Goal: Information Seeking & Learning: Learn about a topic

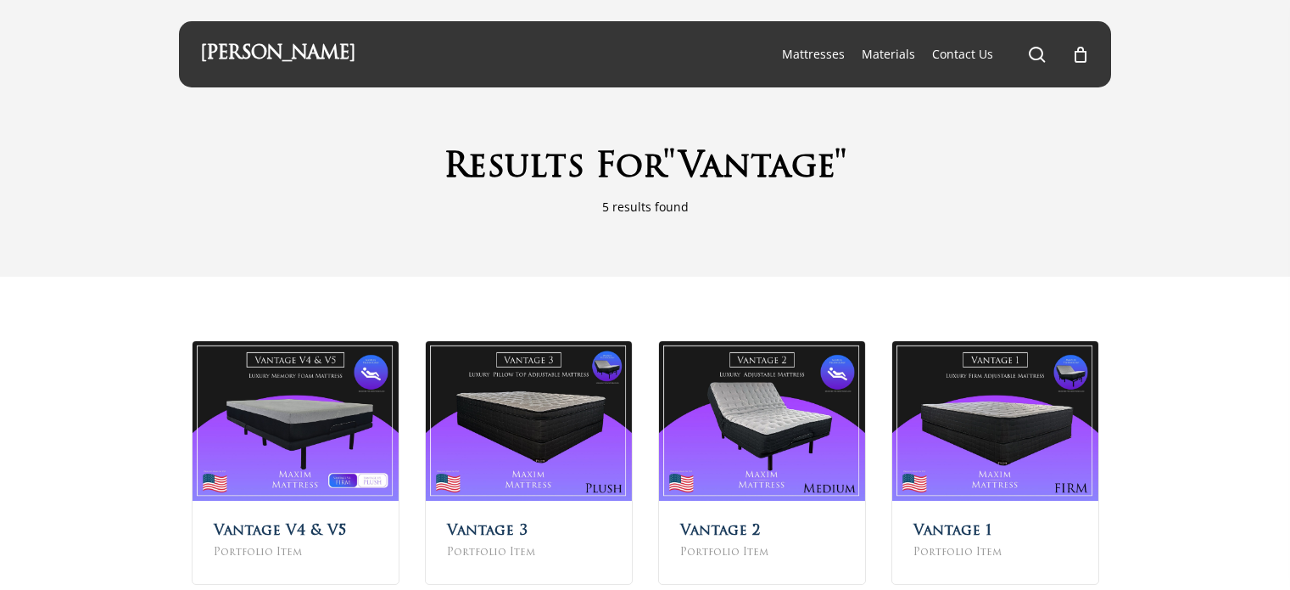
scroll to position [45, 0]
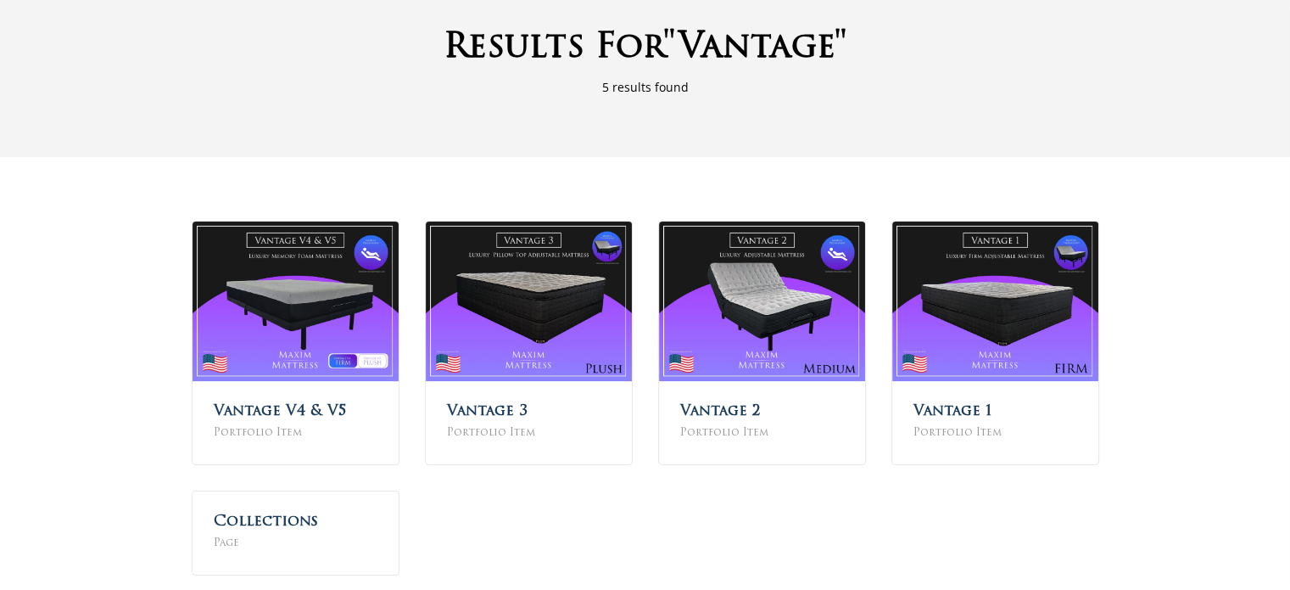
click at [1289, 148] on html "Skip to main content Hit enter to search or ESC to close Close Search Maxim Mat…" at bounding box center [645, 291] width 1290 height 823
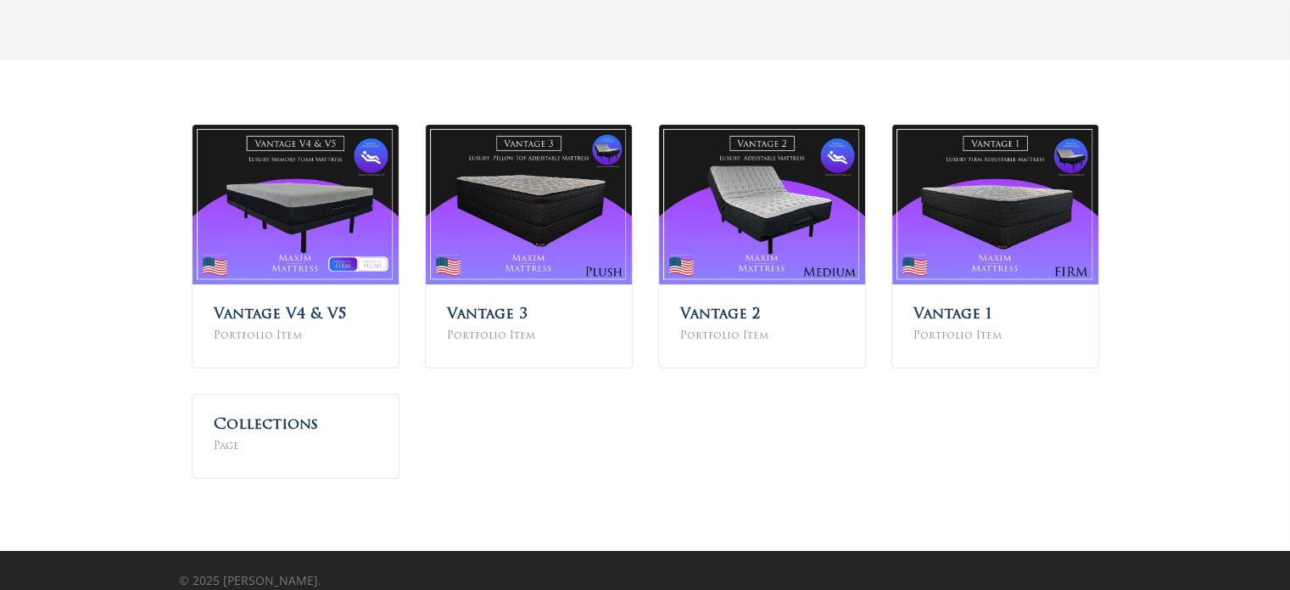
scroll to position [232, 0]
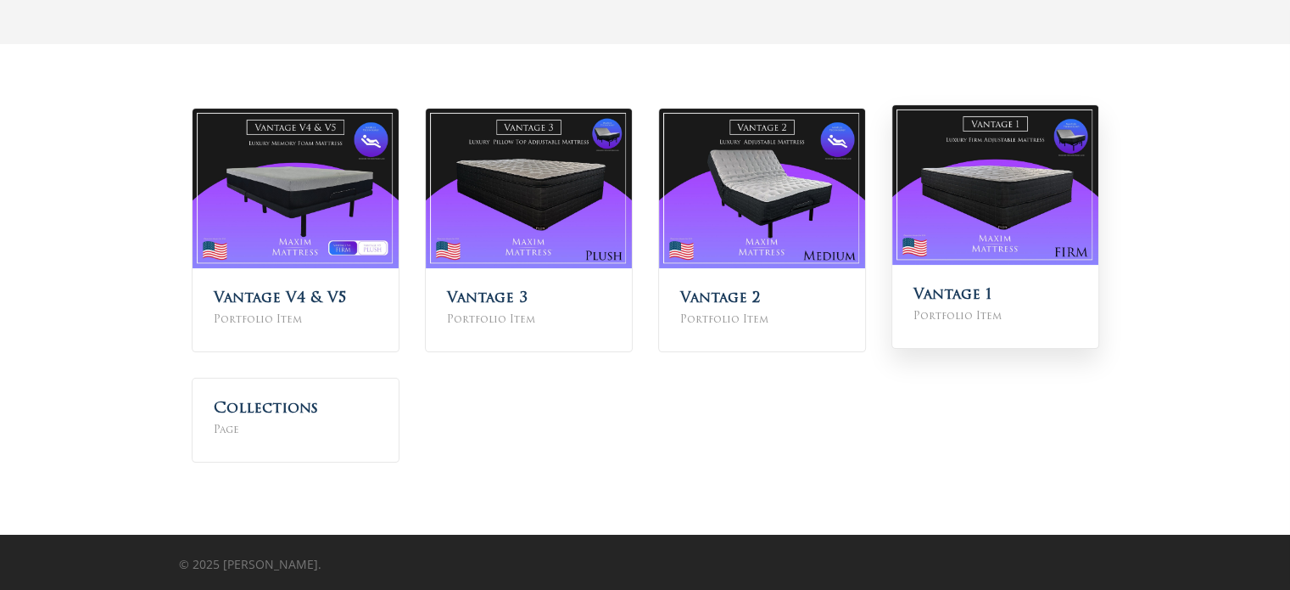
click at [1003, 215] on img at bounding box center [995, 184] width 206 height 159
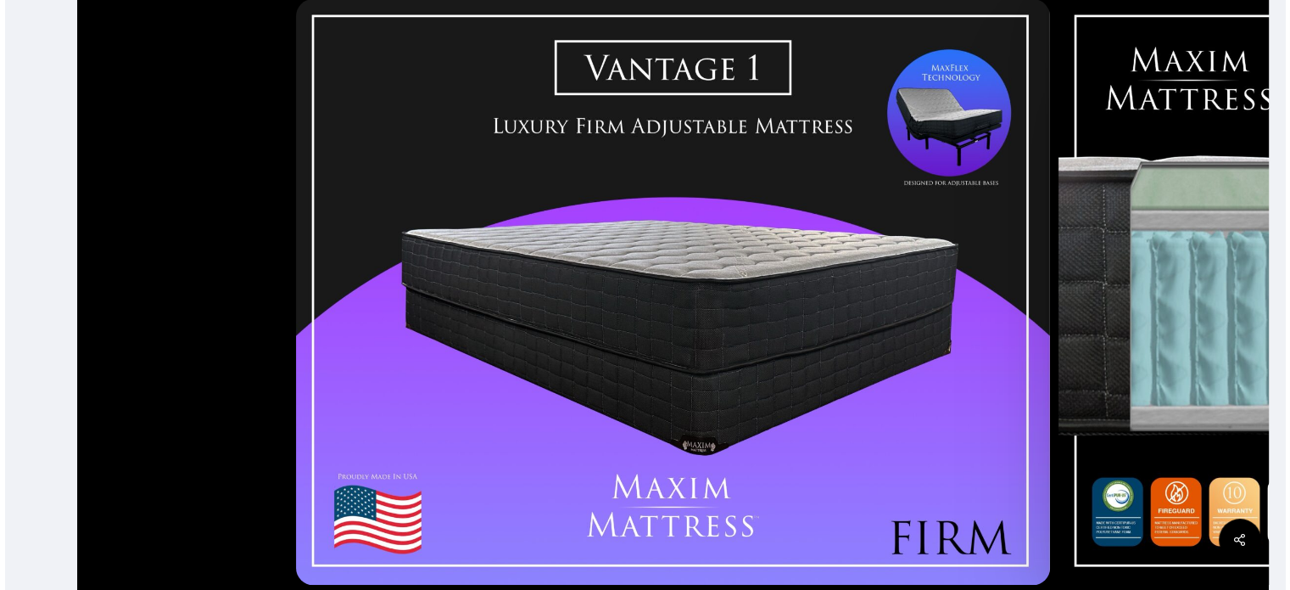
scroll to position [384, 0]
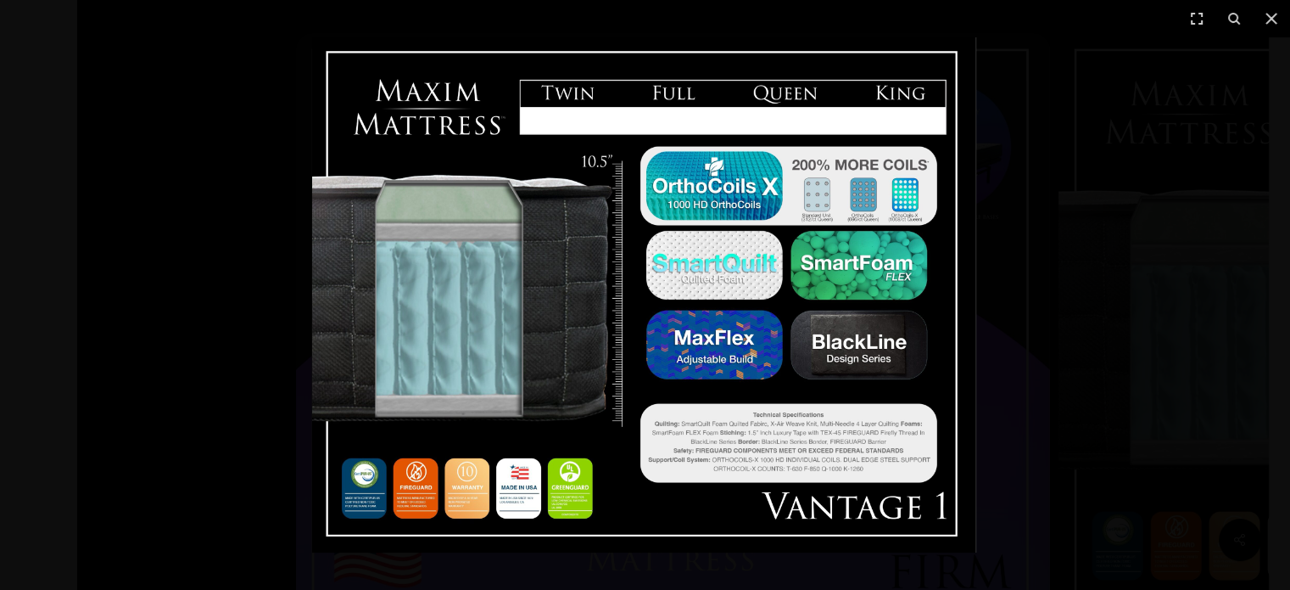
click at [1072, 324] on div at bounding box center [645, 295] width 1290 height 590
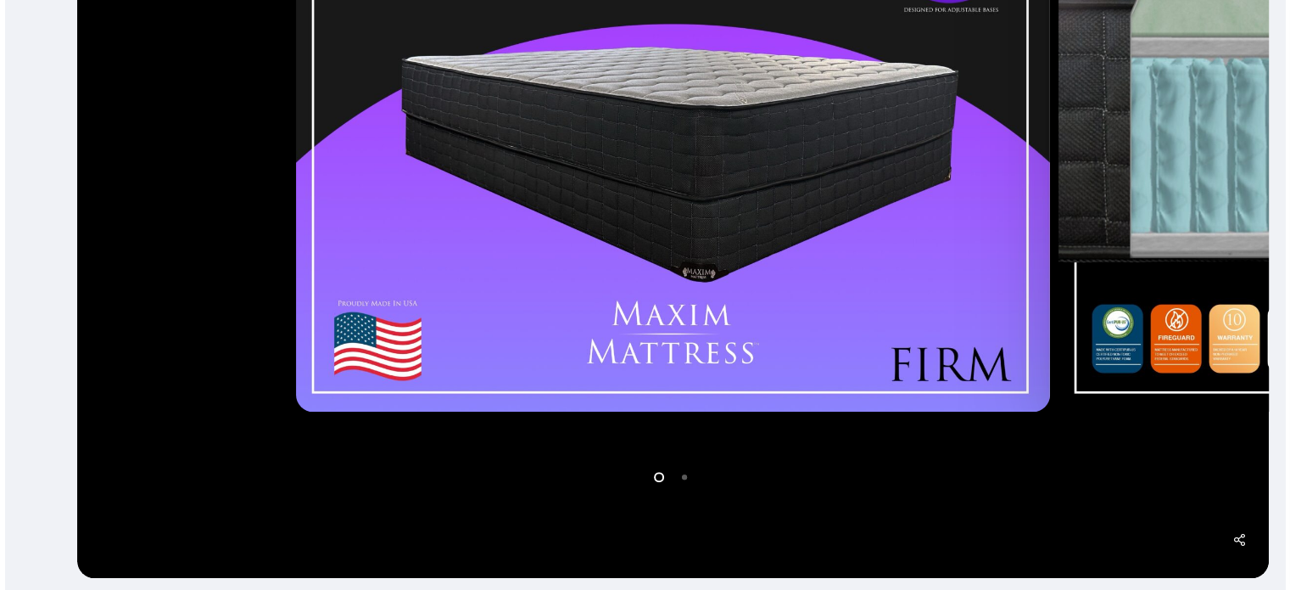
scroll to position [584, 0]
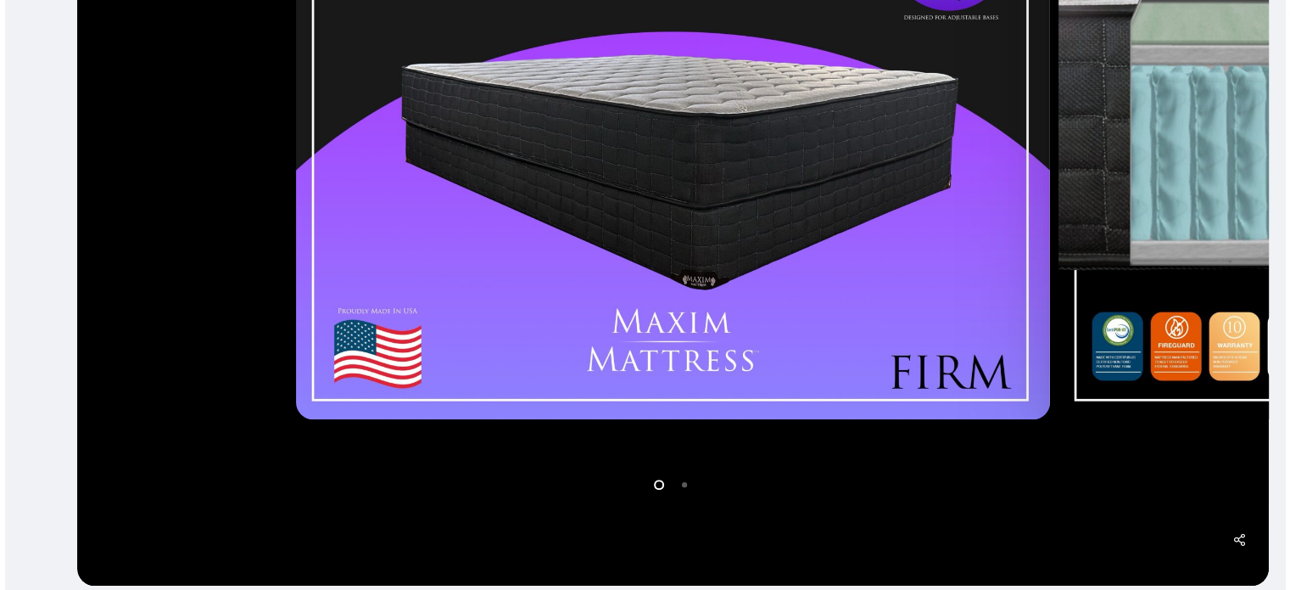
click at [685, 484] on li "Page dot 2" at bounding box center [685, 483] width 25 height 25
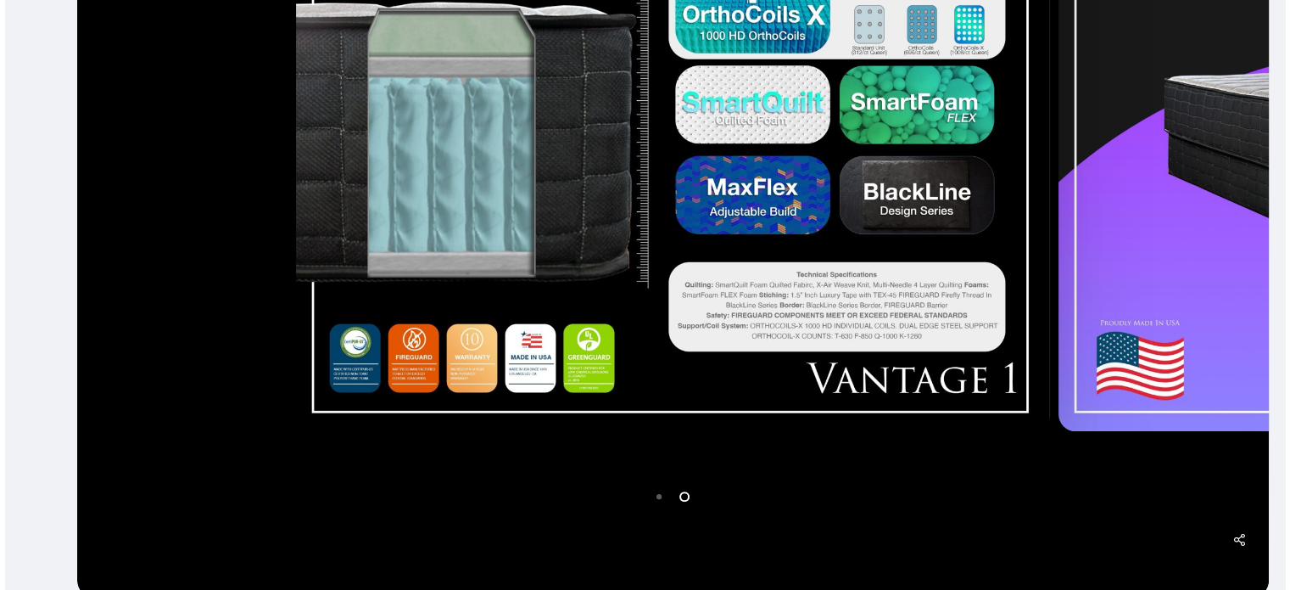
scroll to position [549, 0]
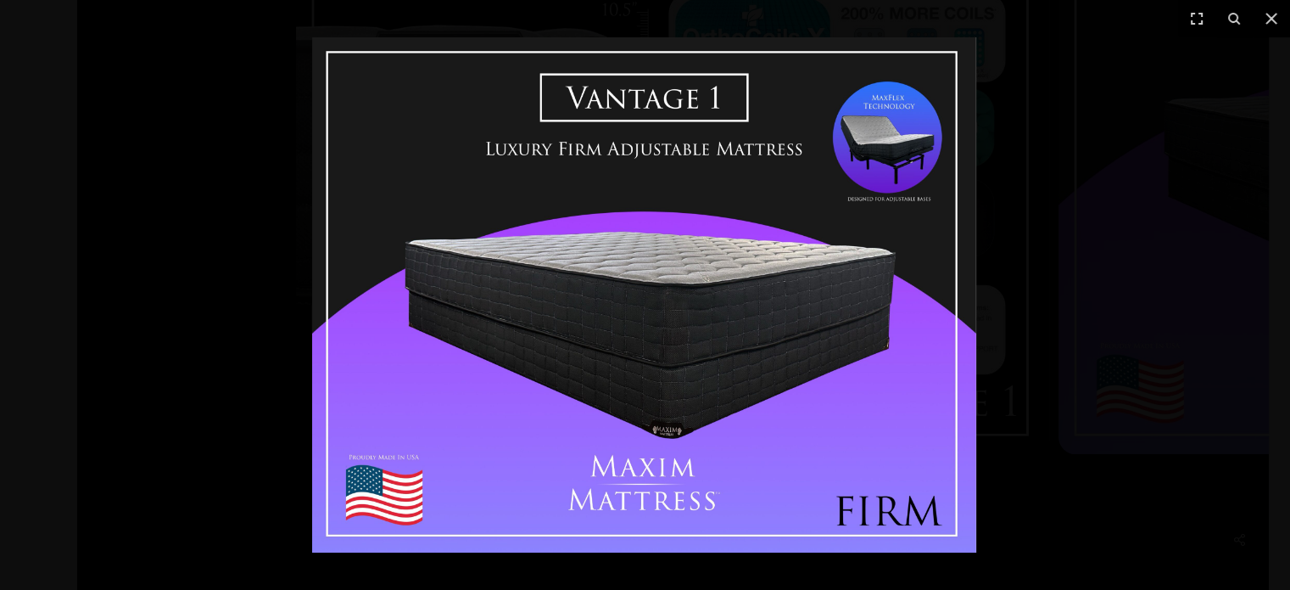
click at [1122, 115] on div at bounding box center [645, 295] width 1290 height 590
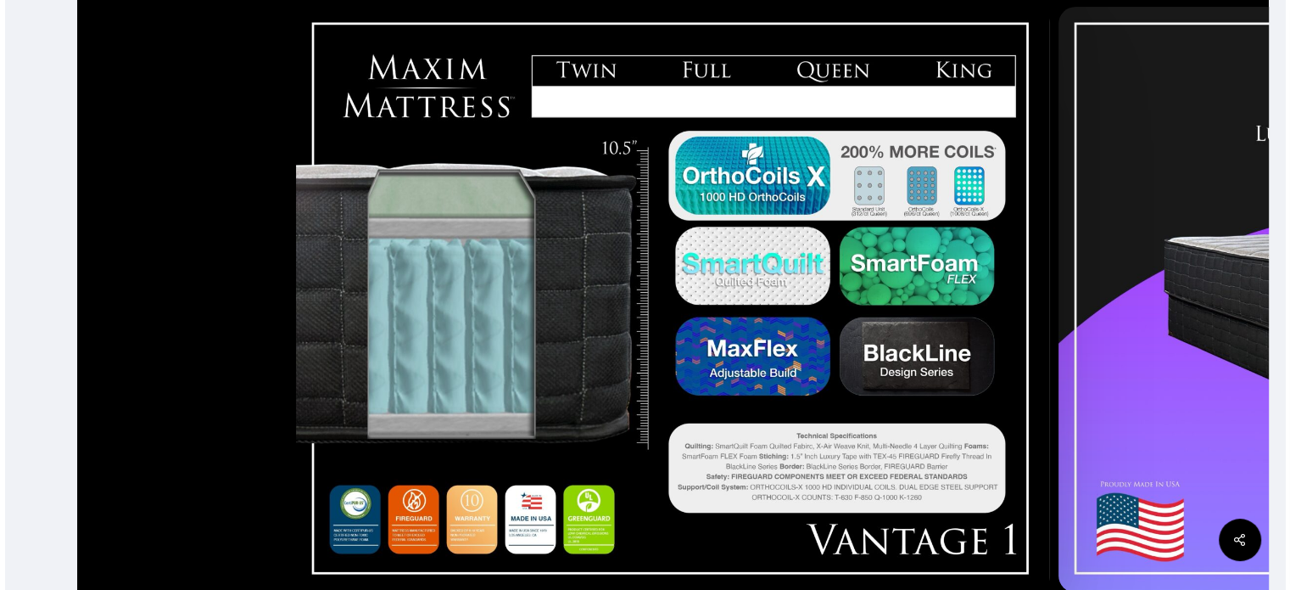
scroll to position [387, 0]
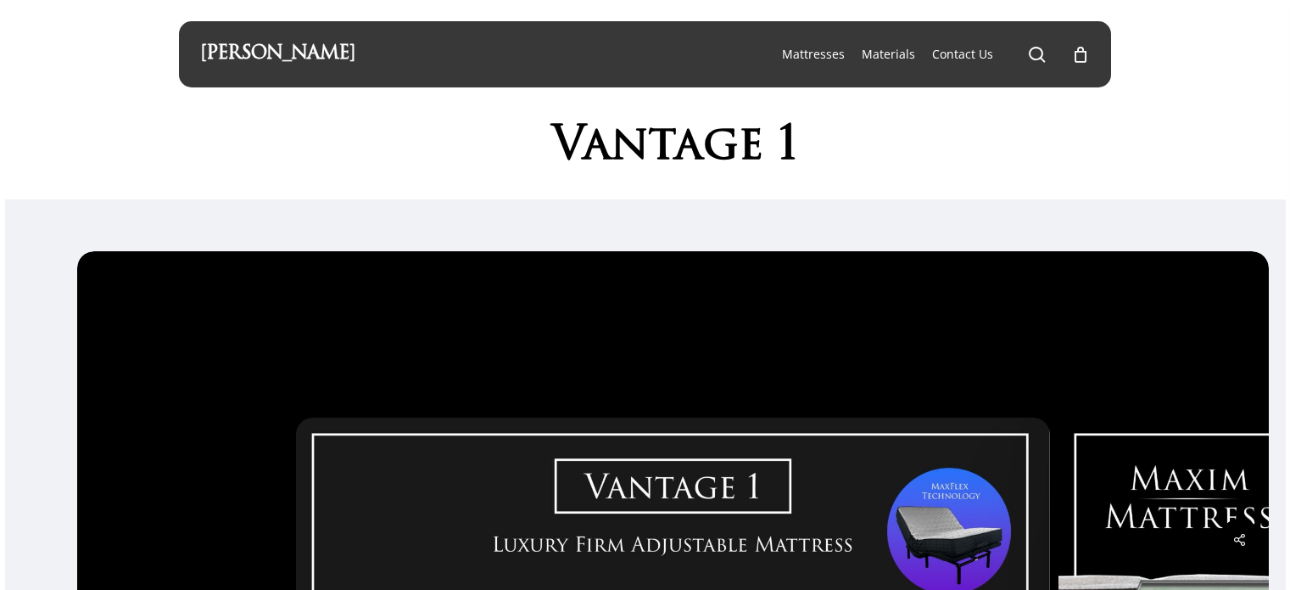
scroll to position [648, 0]
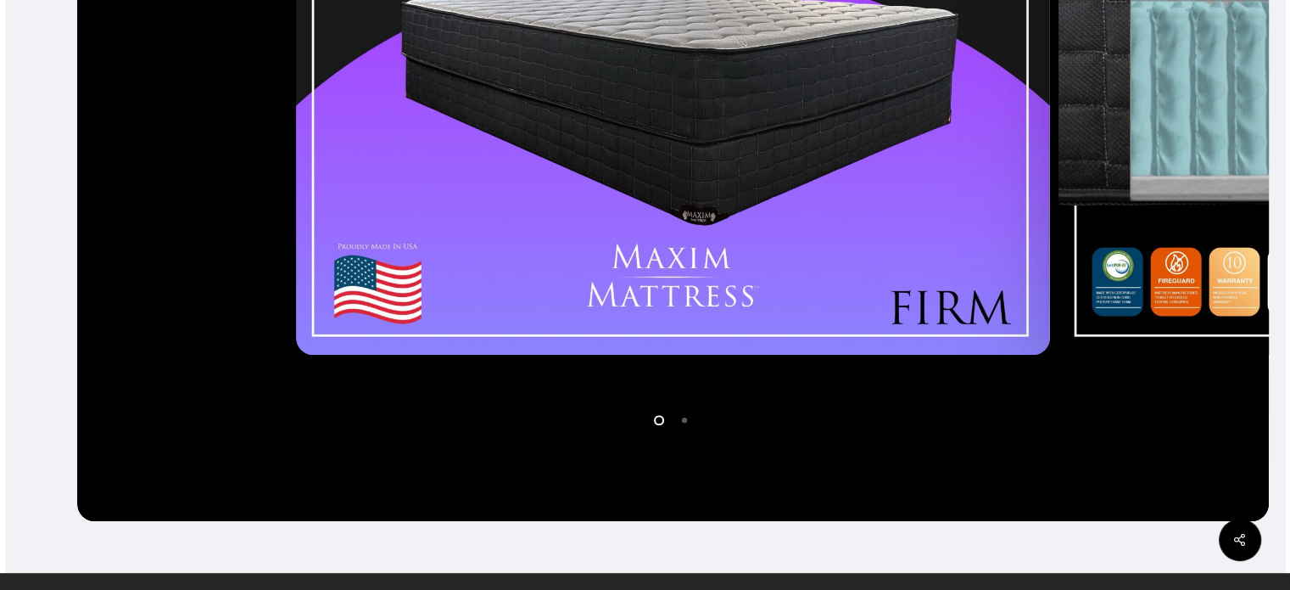
click at [685, 414] on li "Page dot 2" at bounding box center [685, 418] width 25 height 25
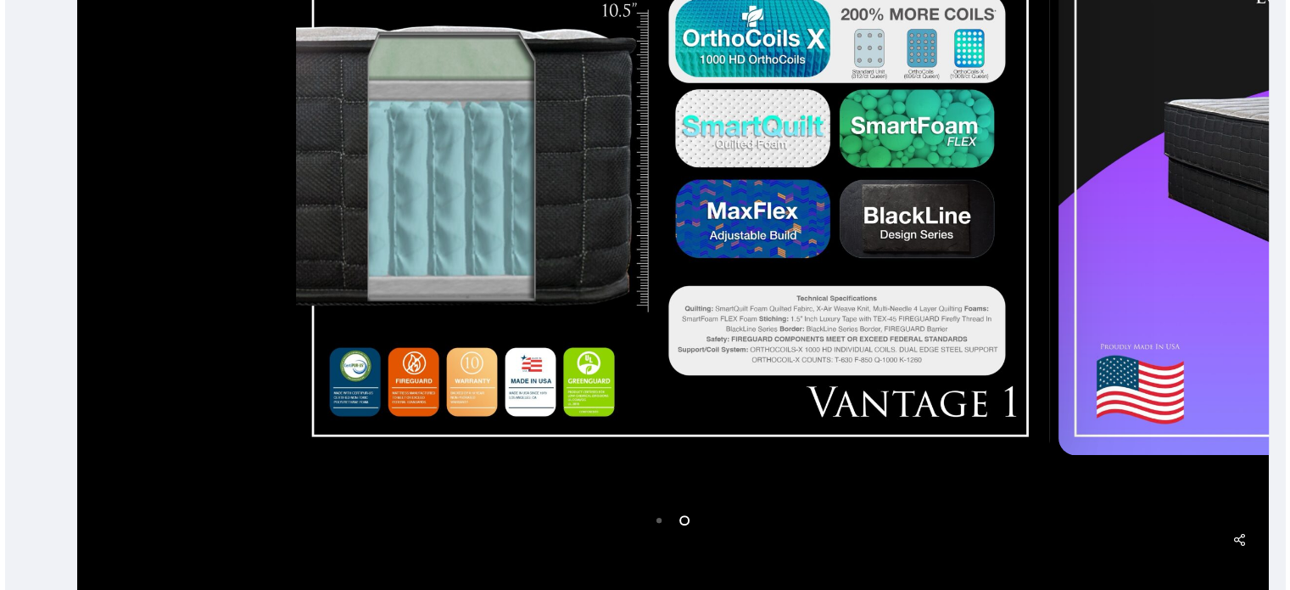
scroll to position [562, 0]
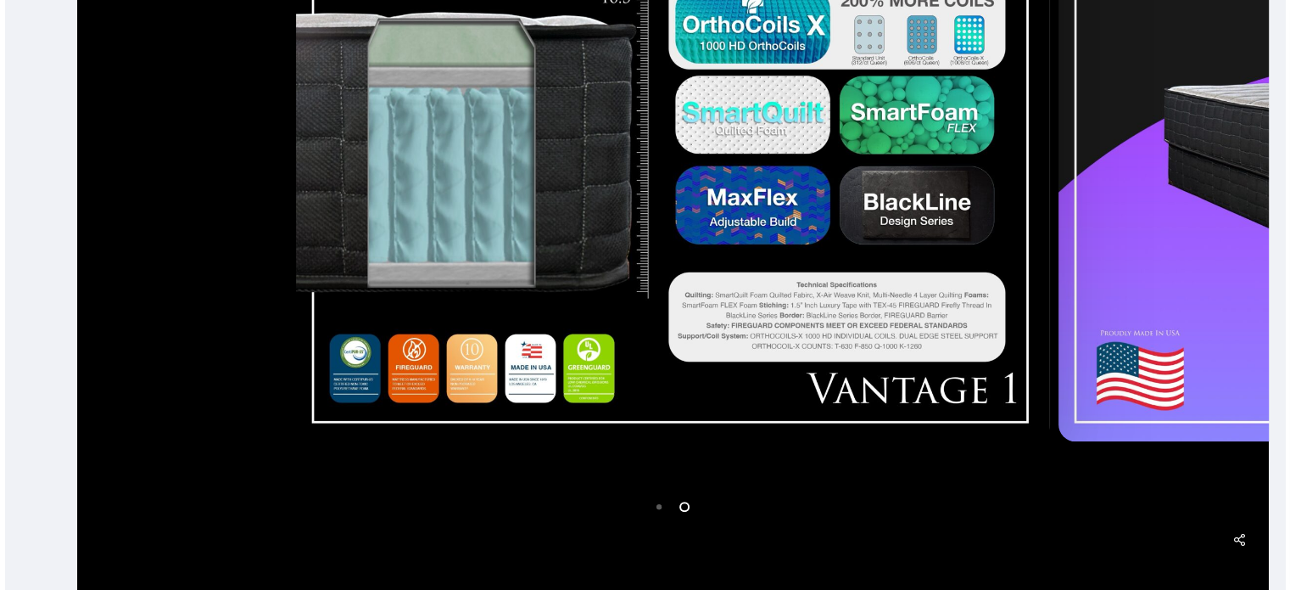
click at [563, 320] on img at bounding box center [673, 148] width 754 height 584
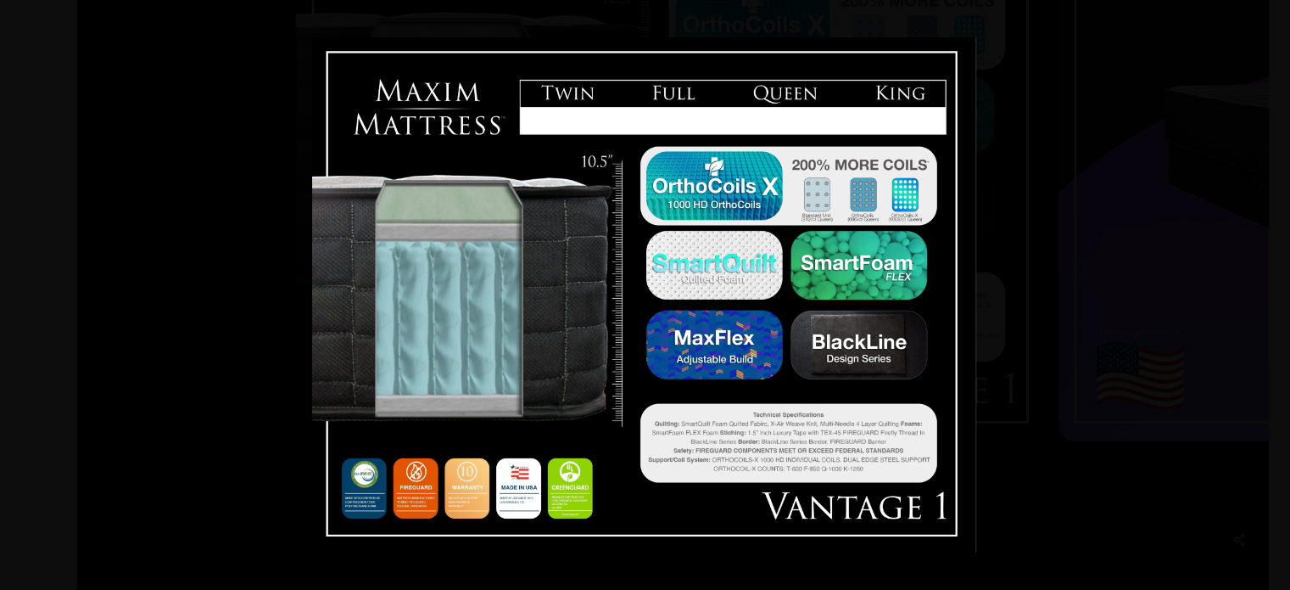
click at [1063, 275] on div at bounding box center [645, 295] width 1290 height 590
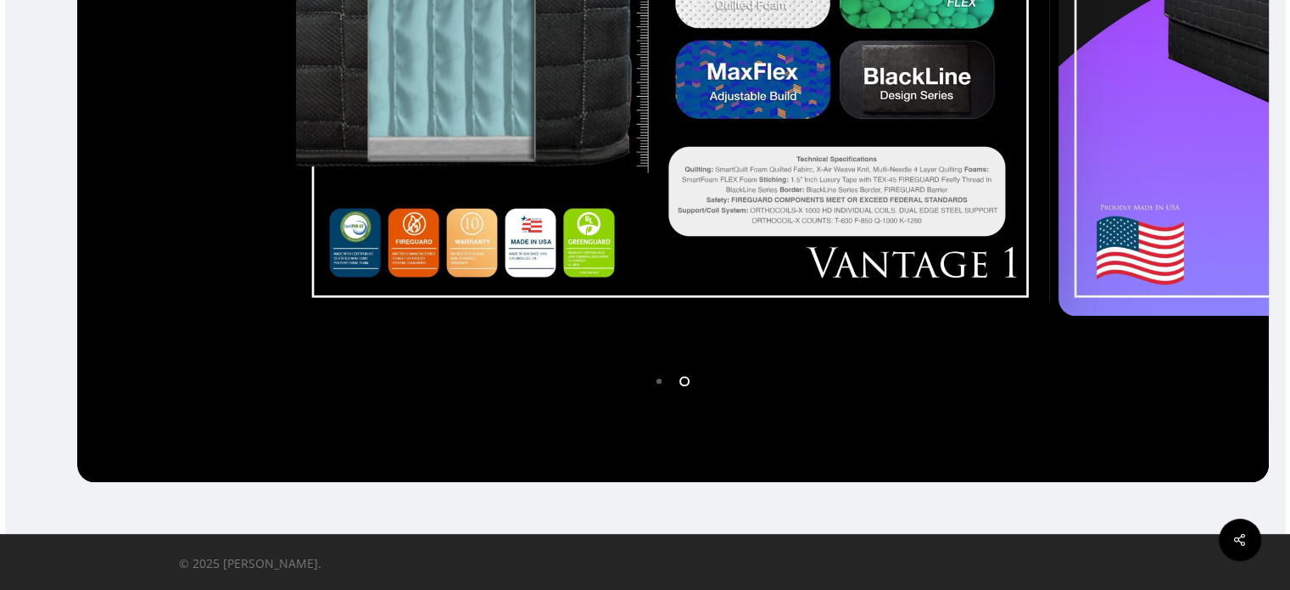
scroll to position [0, 0]
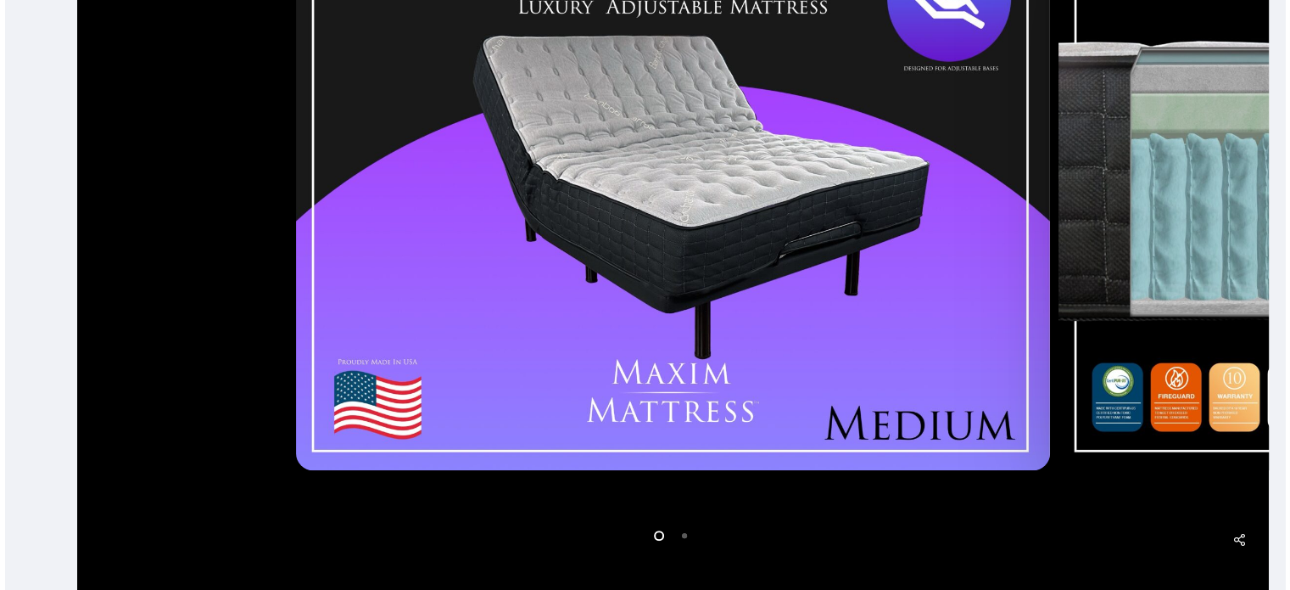
scroll to position [529, 0]
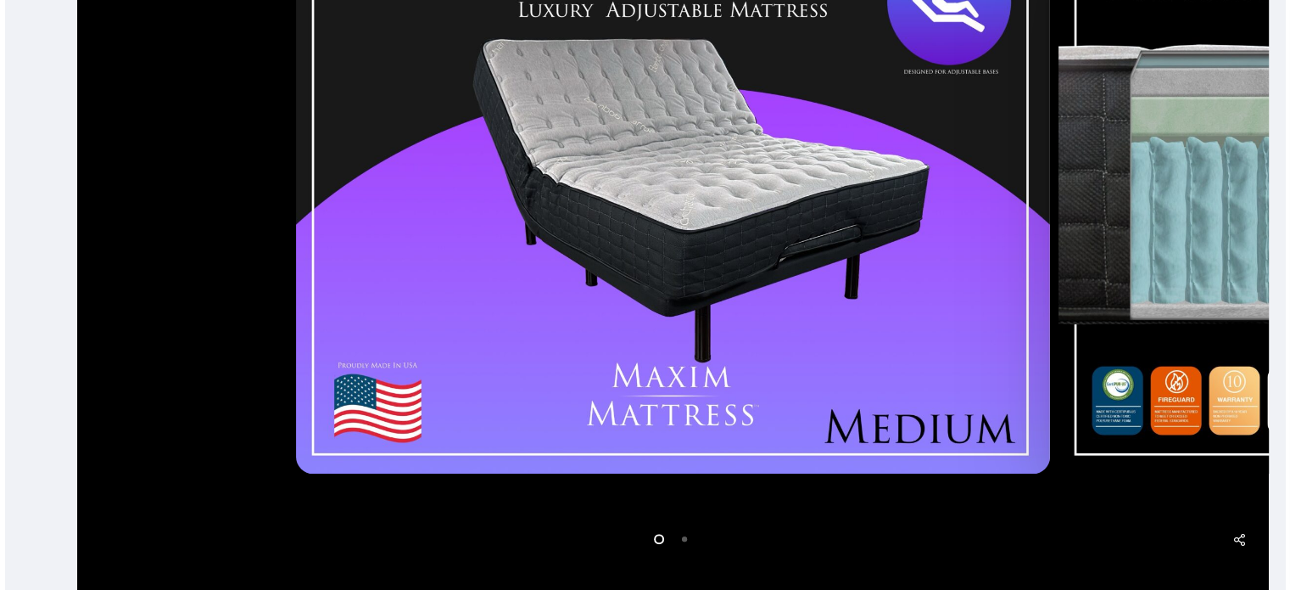
click at [681, 535] on li "Page dot 2" at bounding box center [685, 537] width 25 height 25
